Goal: Information Seeking & Learning: Learn about a topic

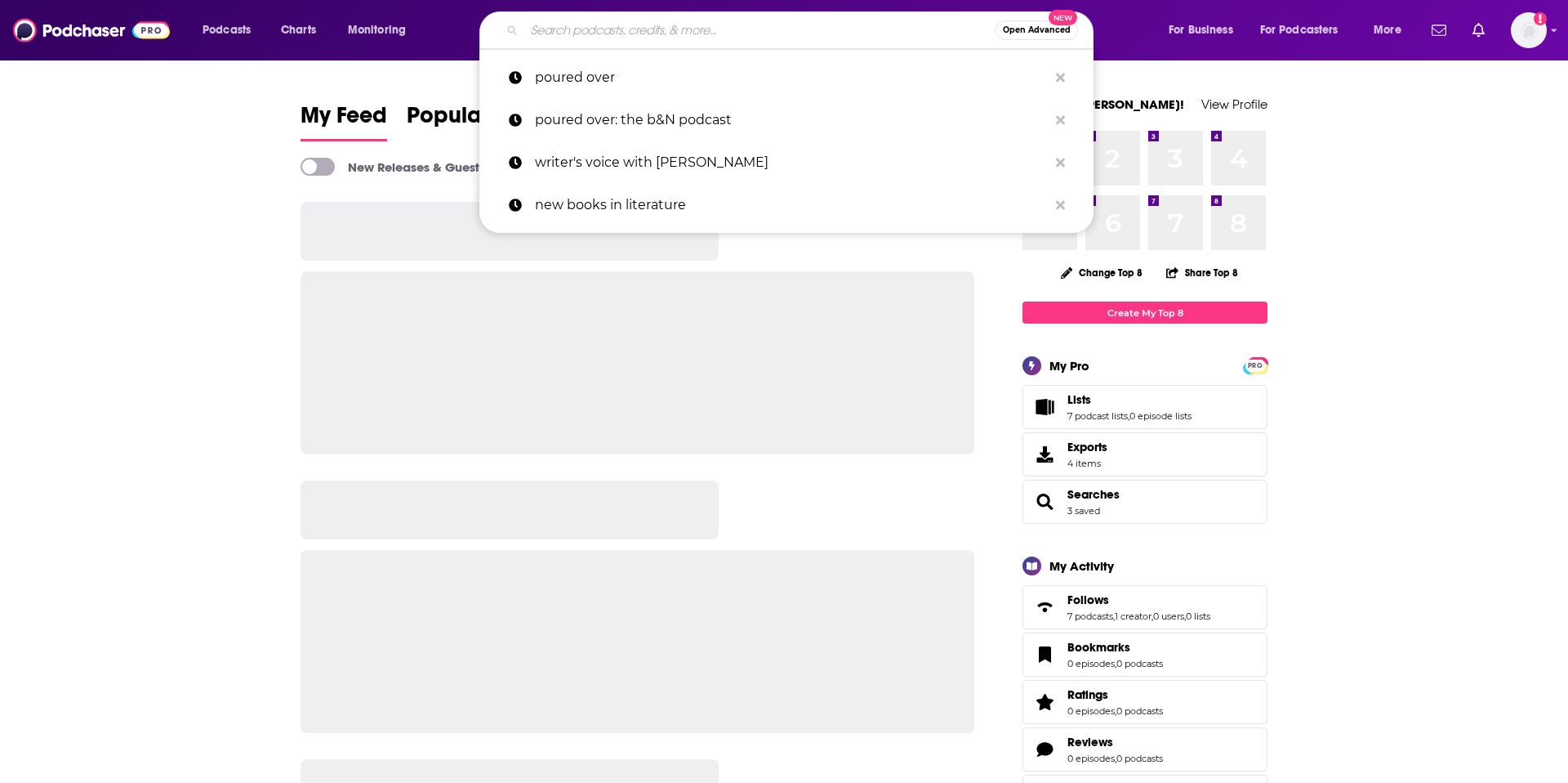
click at [586, 28] on input "Search podcasts, credits, & more..." at bounding box center [760, 30] width 471 height 26
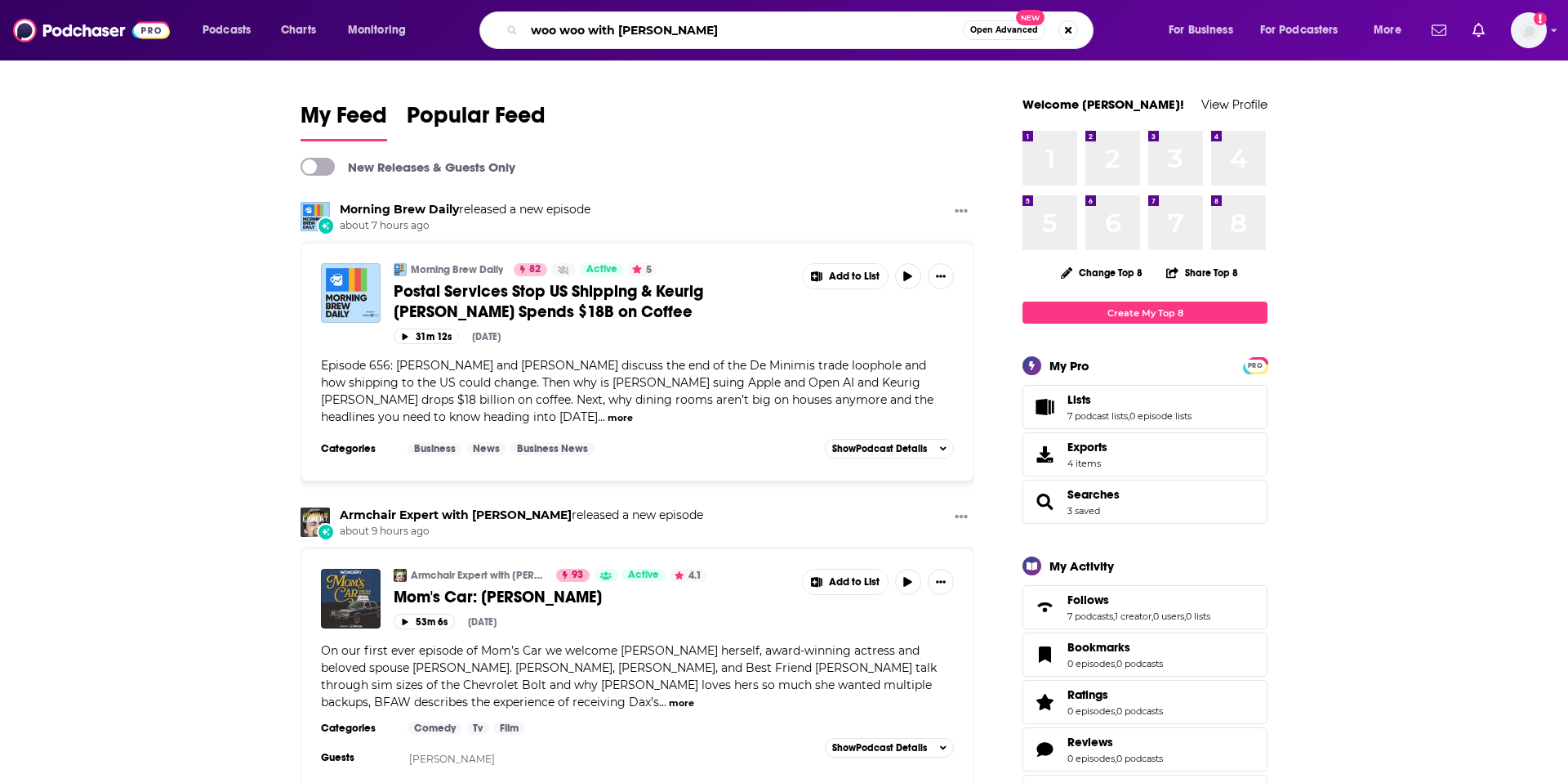
type input "woo woo with rachel dratch"
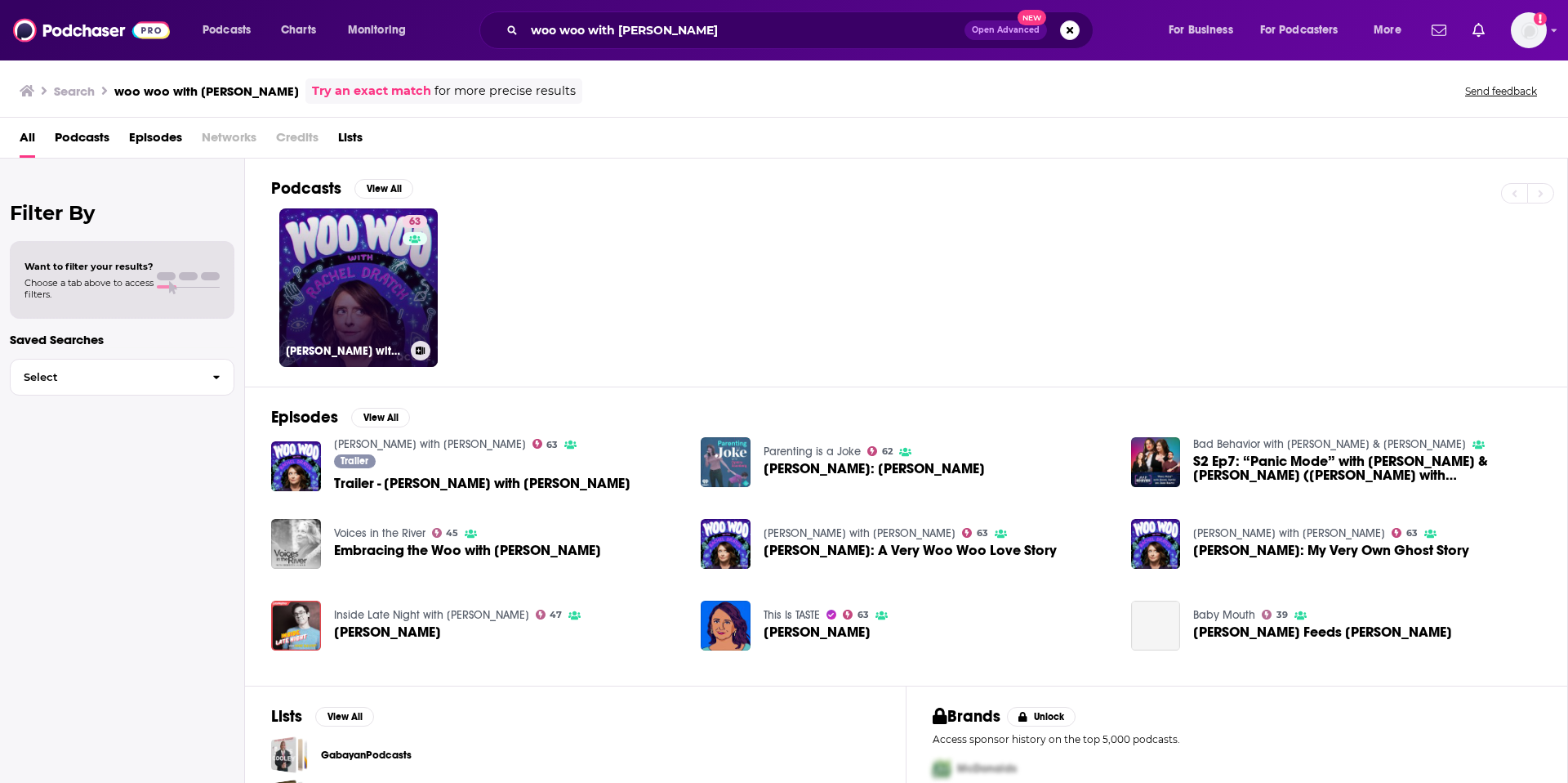
click at [353, 296] on link "63 Woo Woo with Rachel Dratch" at bounding box center [358, 287] width 159 height 159
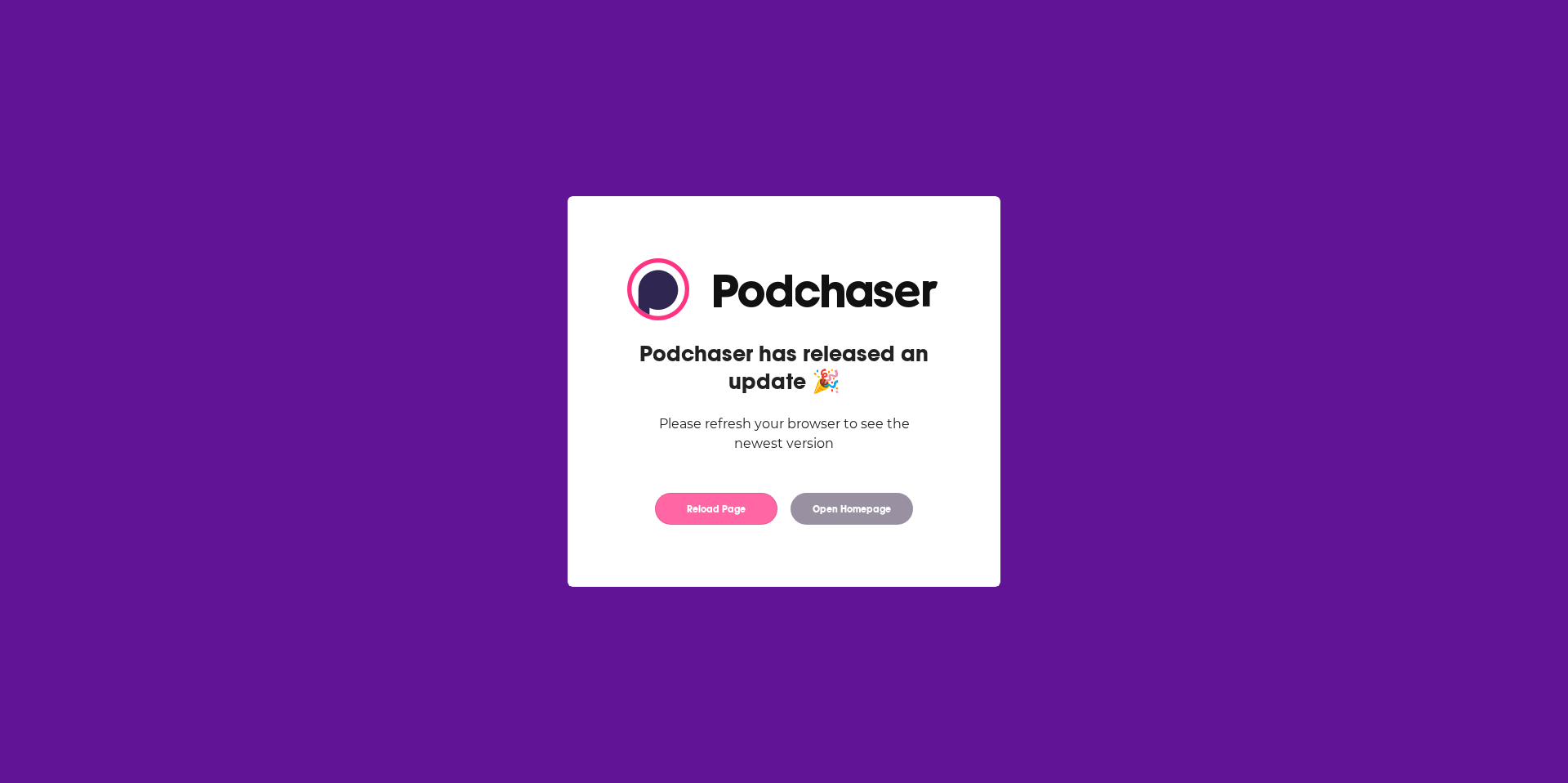
click at [717, 508] on button "Reload Page" at bounding box center [716, 509] width 123 height 32
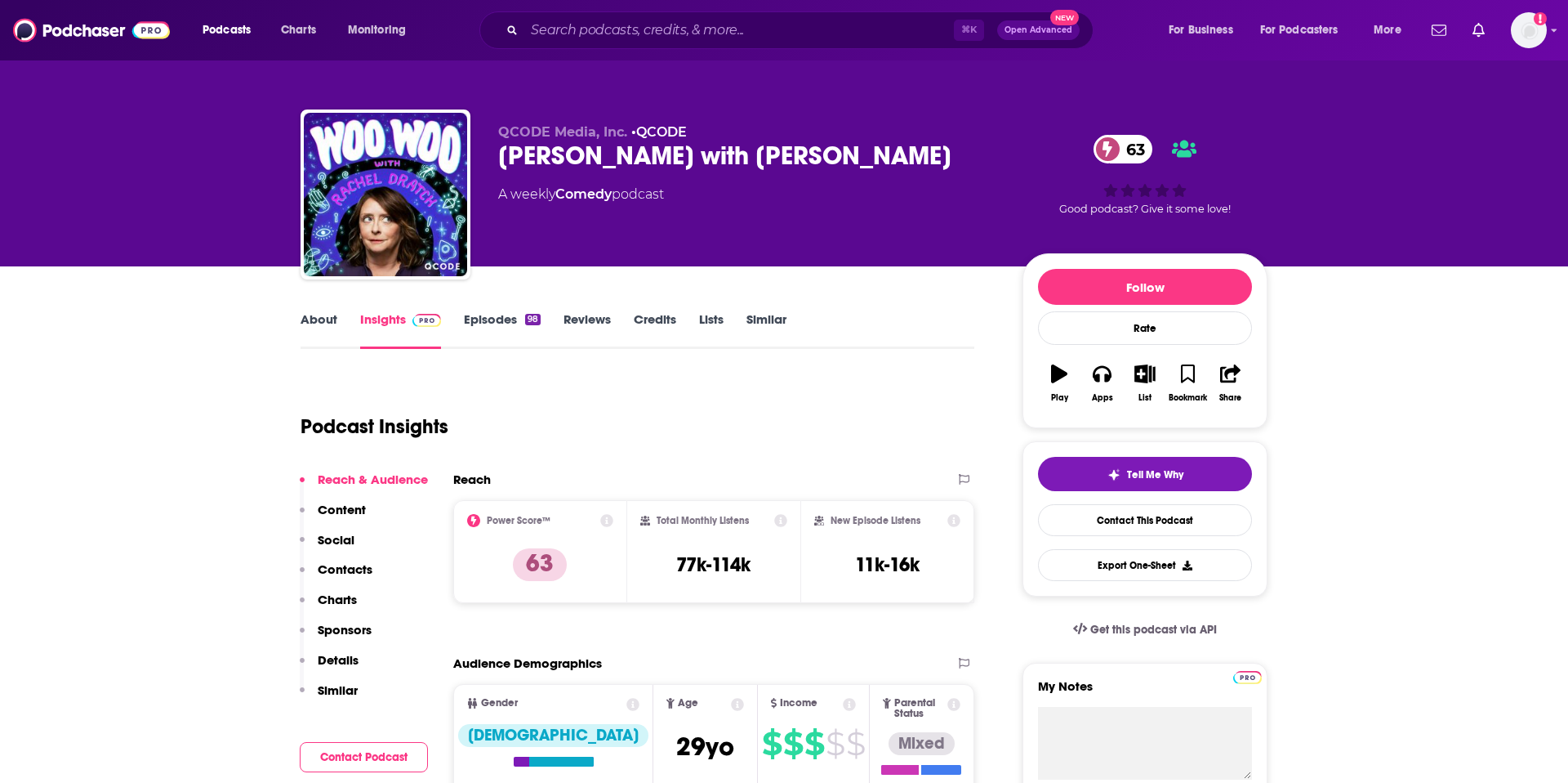
click at [326, 312] on link "About" at bounding box center [318, 330] width 37 height 38
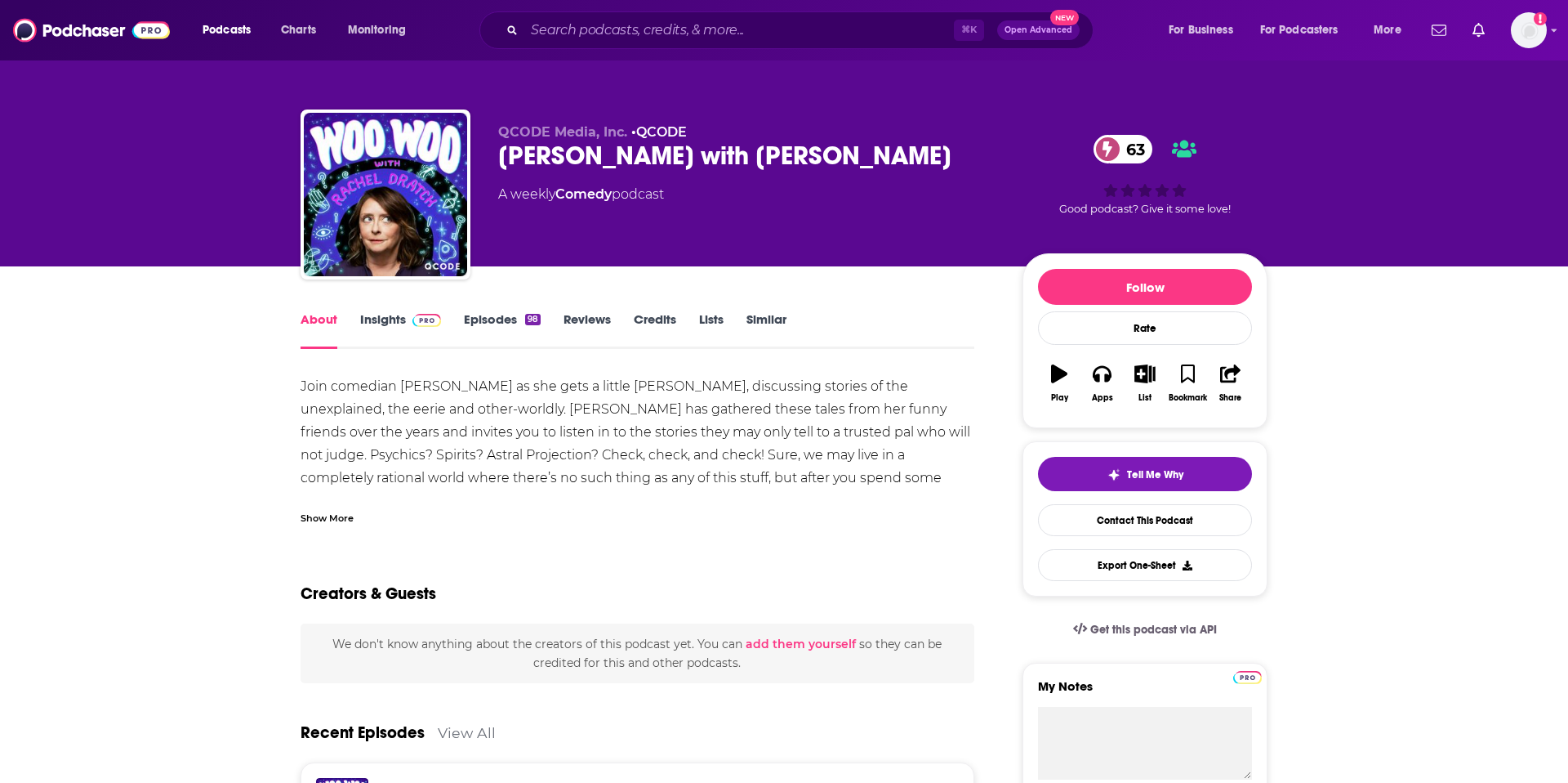
click at [396, 317] on link "Insights" at bounding box center [401, 330] width 81 height 38
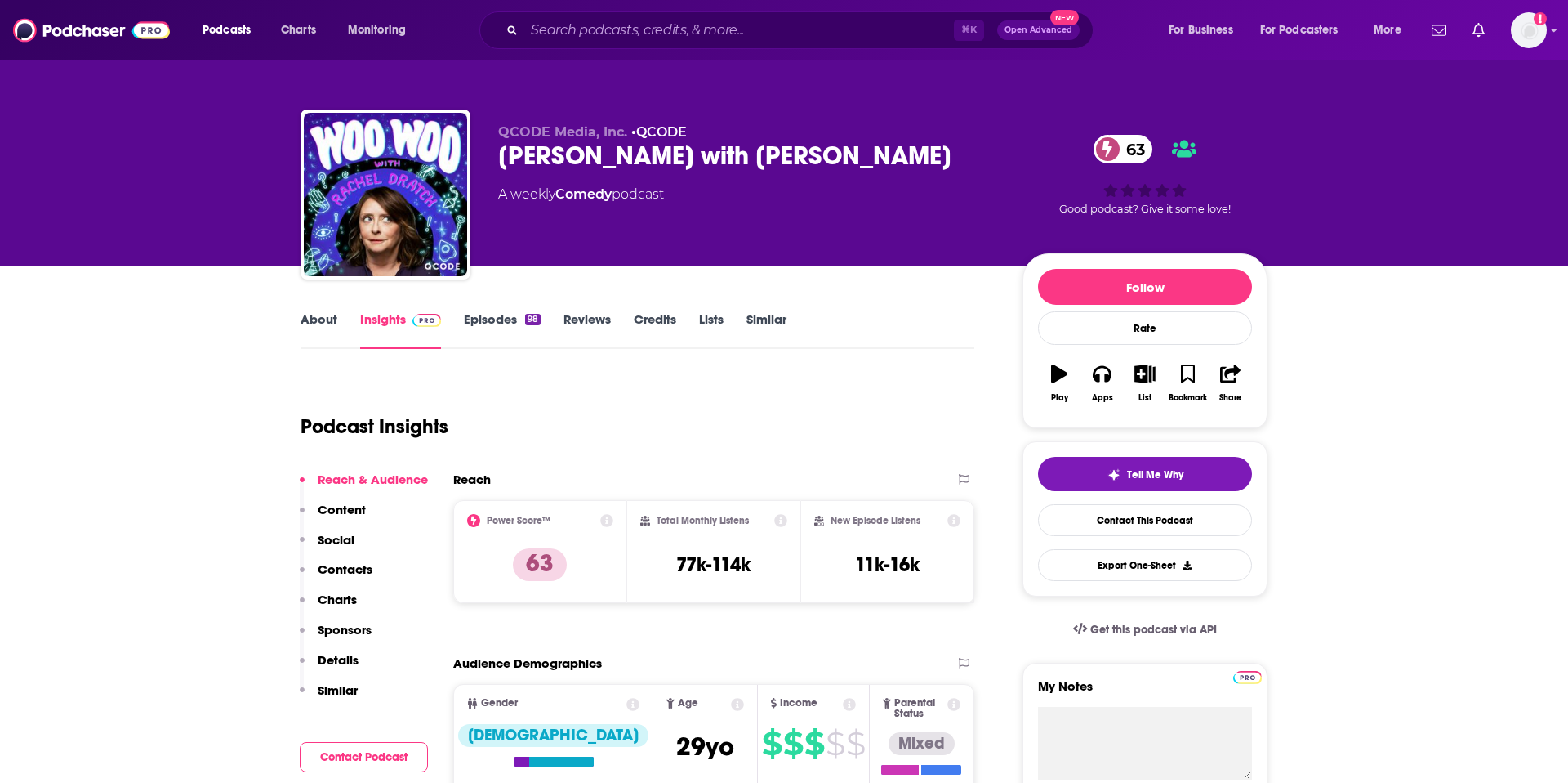
click at [354, 569] on p "Contacts" at bounding box center [345, 569] width 54 height 16
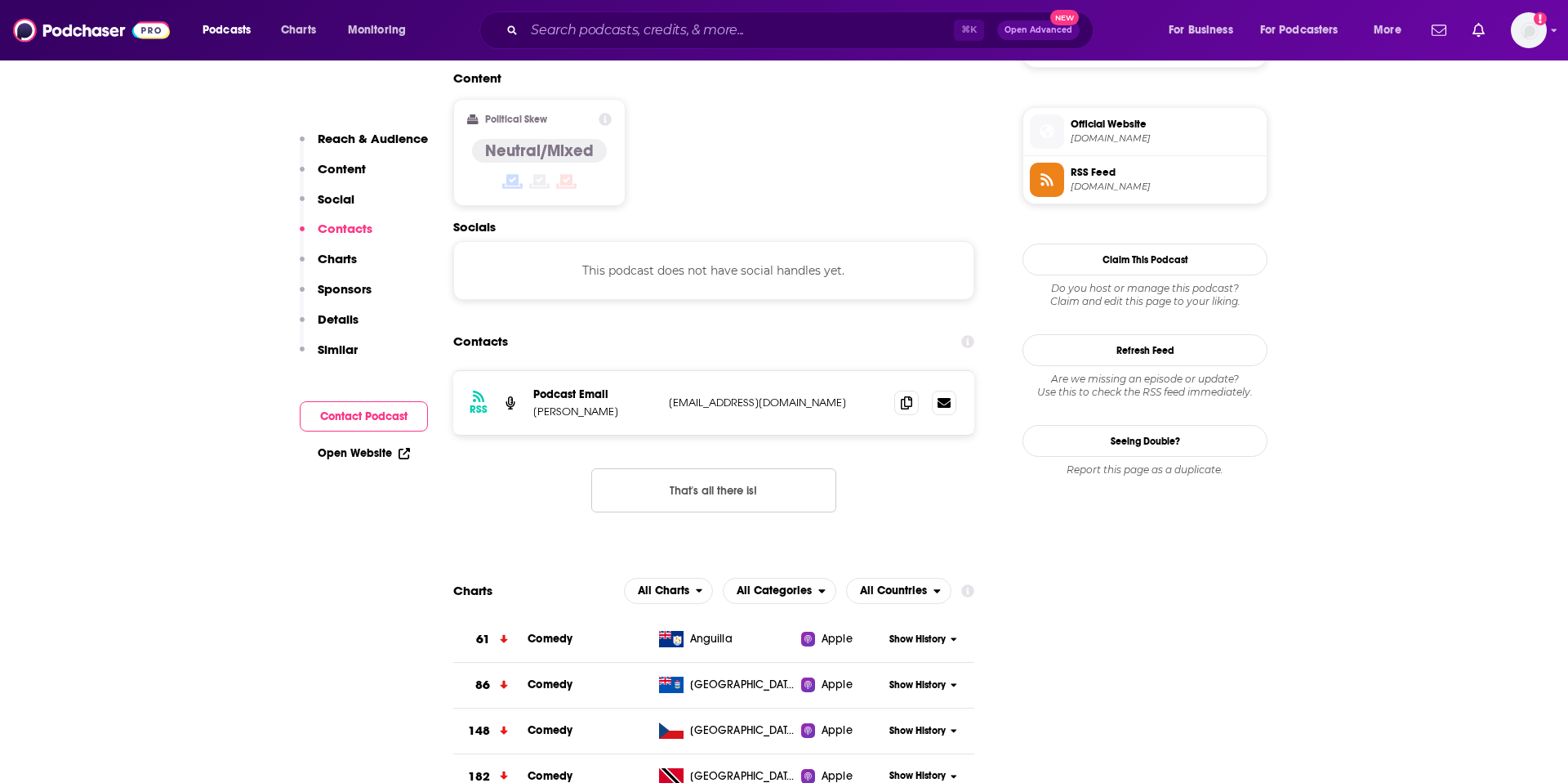
scroll to position [1295, 0]
